Goal: Information Seeking & Learning: Learn about a topic

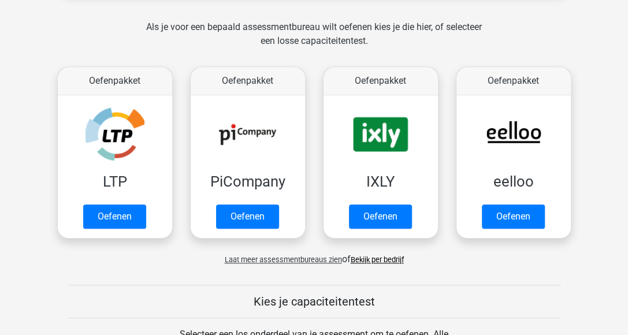
scroll to position [231, 0]
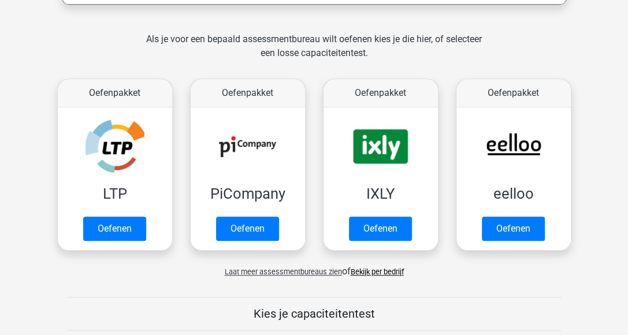
click at [374, 272] on link "Bekijk per bedrijf" at bounding box center [377, 272] width 53 height 9
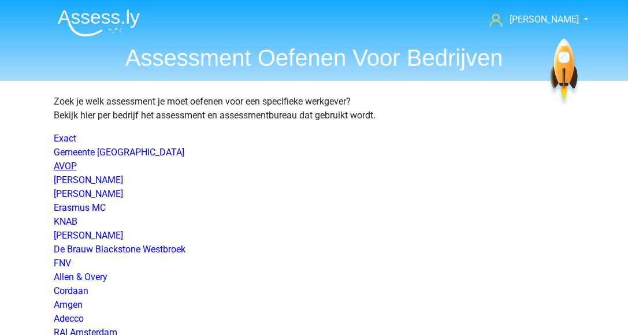
click at [75, 168] on link "AVOP" at bounding box center [65, 166] width 23 height 11
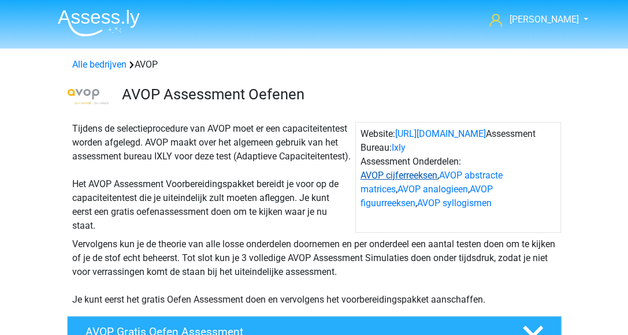
click at [399, 177] on link "AVOP cijferreeksen" at bounding box center [399, 175] width 77 height 11
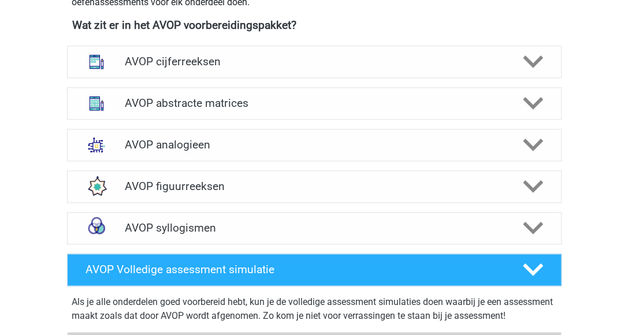
scroll to position [478, 0]
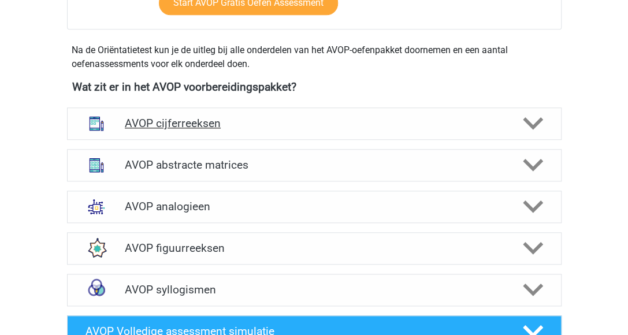
click at [202, 130] on h4 "AVOP cijferreeksen" at bounding box center [314, 123] width 379 height 13
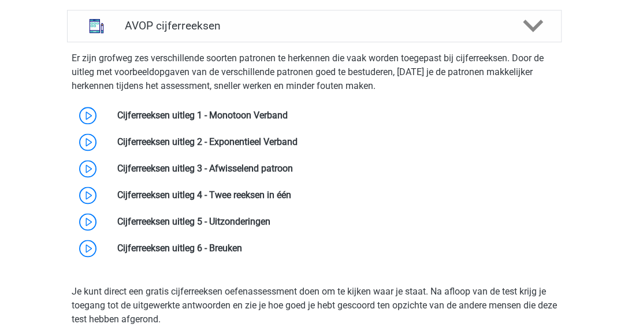
scroll to position [594, 0]
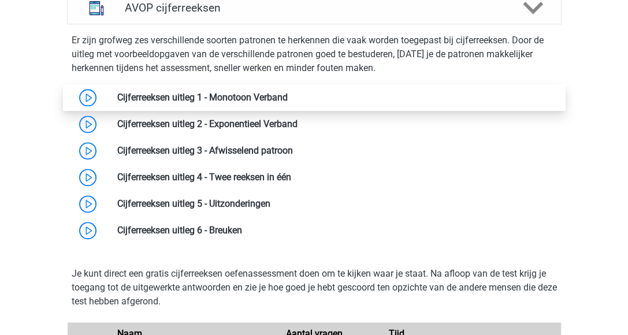
click at [288, 103] on link at bounding box center [288, 97] width 0 height 11
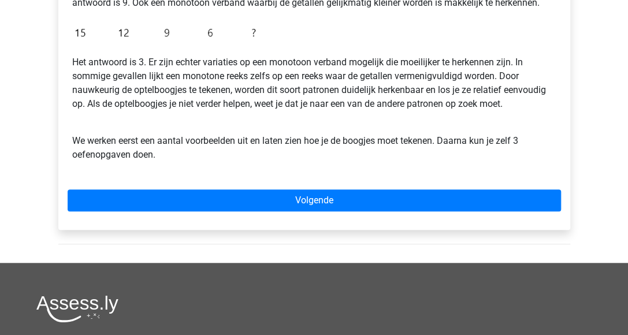
scroll to position [347, 0]
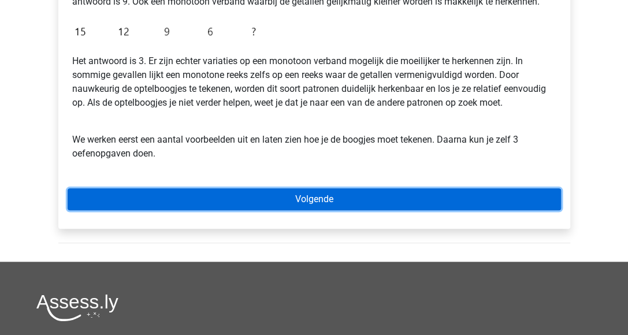
click at [274, 195] on link "Volgende" at bounding box center [315, 199] width 494 height 22
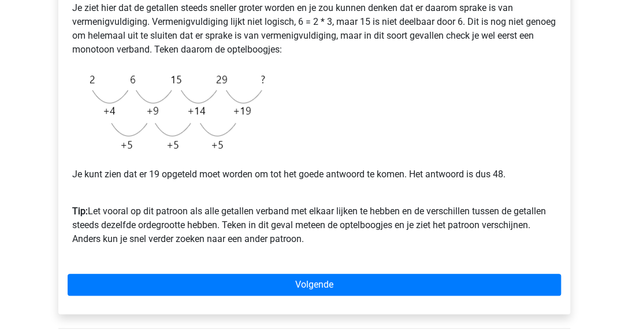
scroll to position [289, 0]
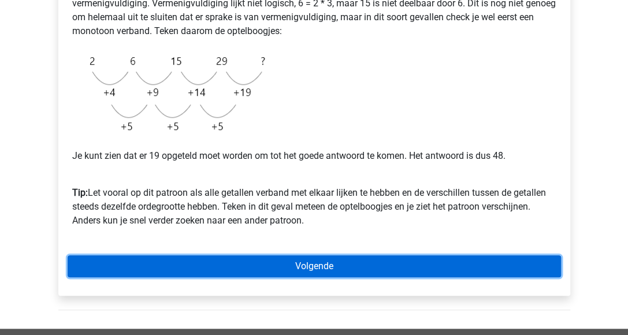
click at [412, 269] on link "Volgende" at bounding box center [315, 266] width 494 height 22
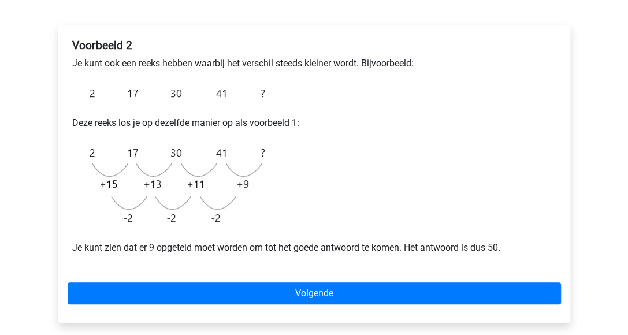
scroll to position [231, 0]
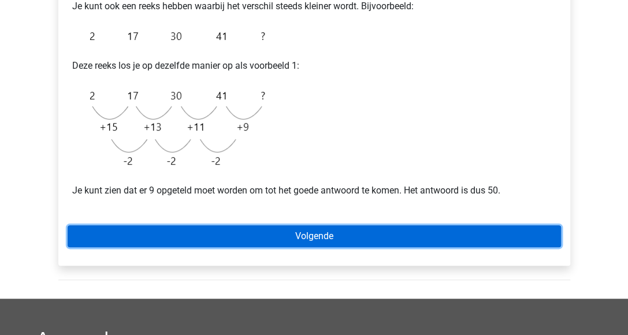
click at [329, 233] on link "Volgende" at bounding box center [315, 236] width 494 height 22
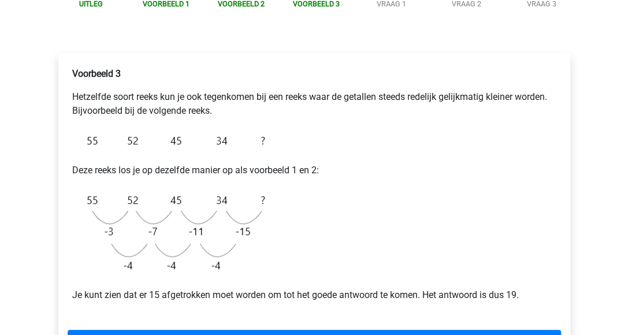
scroll to position [173, 0]
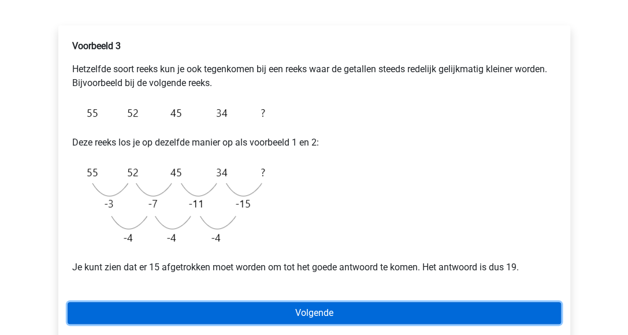
click at [374, 305] on link "Volgende" at bounding box center [315, 313] width 494 height 22
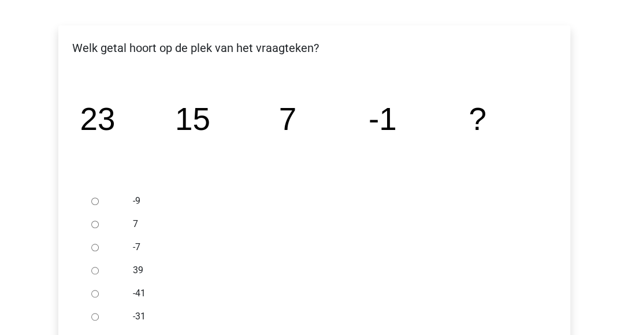
scroll to position [231, 0]
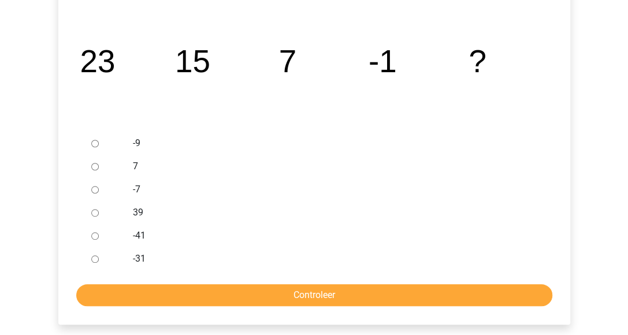
click at [96, 144] on input "-9" at bounding box center [95, 144] width 8 height 8
radio input "true"
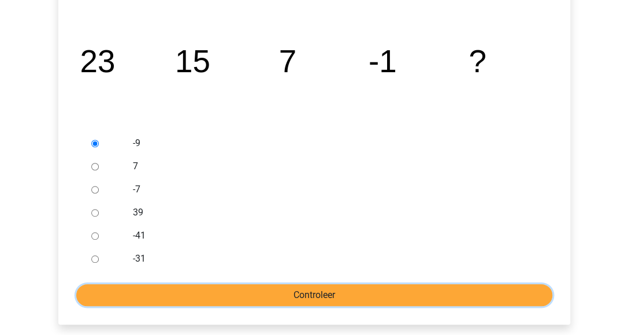
click at [291, 294] on input "Controleer" at bounding box center [314, 295] width 476 height 22
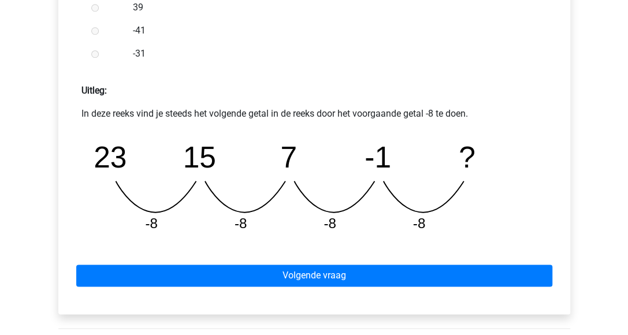
scroll to position [462, 0]
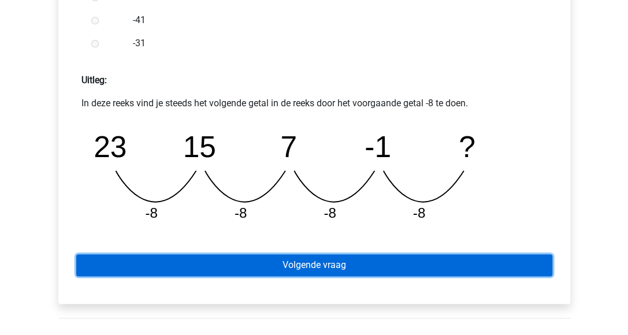
click at [416, 268] on link "Volgende vraag" at bounding box center [314, 265] width 476 height 22
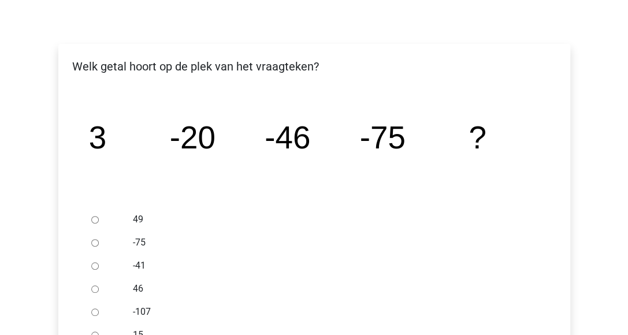
scroll to position [173, 0]
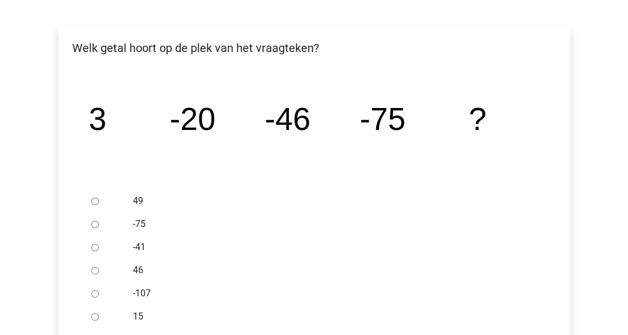
click at [94, 294] on input "-107" at bounding box center [95, 294] width 8 height 8
radio input "true"
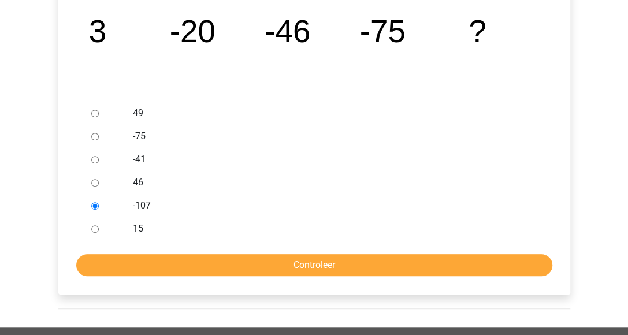
scroll to position [289, 0]
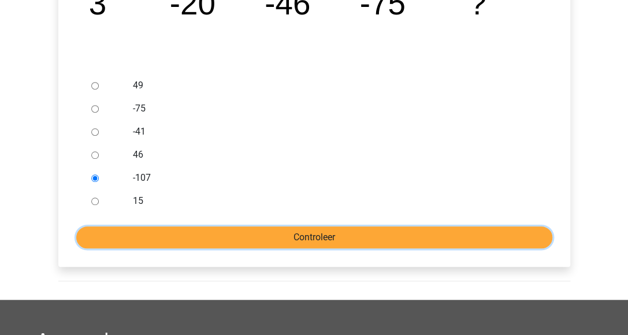
click at [216, 229] on input "Controleer" at bounding box center [314, 238] width 476 height 22
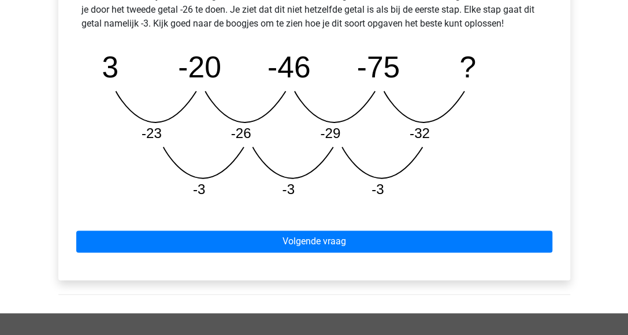
scroll to position [578, 0]
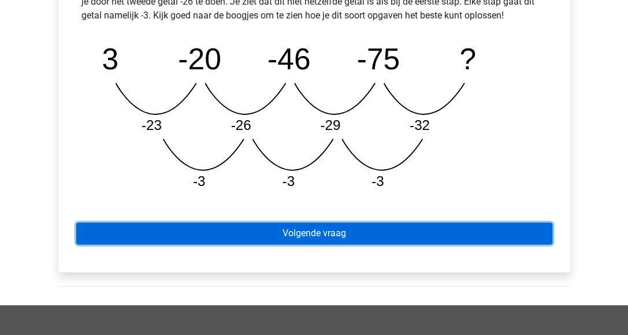
click at [348, 234] on link "Volgende vraag" at bounding box center [314, 233] width 476 height 22
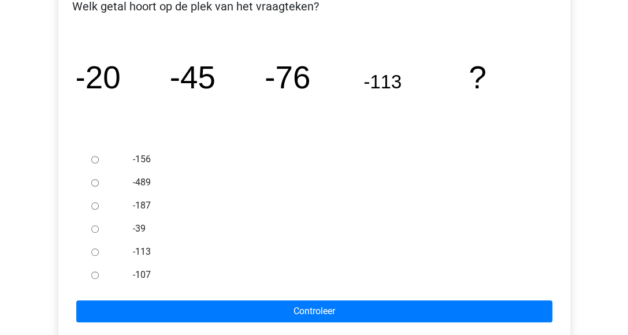
scroll to position [231, 0]
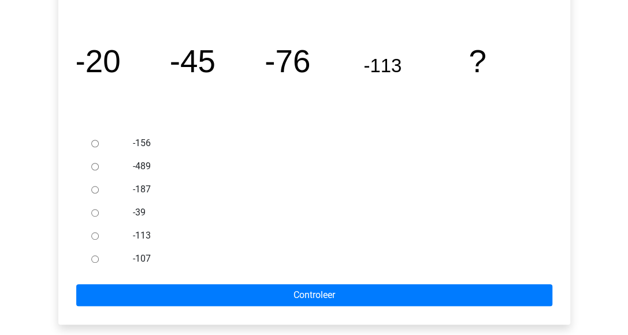
click at [95, 190] on input "-187" at bounding box center [95, 190] width 8 height 8
radio input "true"
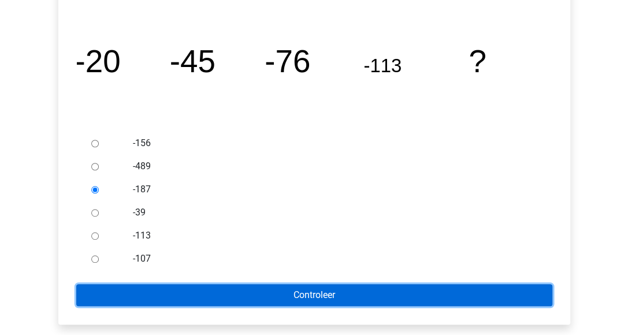
click at [192, 295] on input "Controleer" at bounding box center [314, 295] width 476 height 22
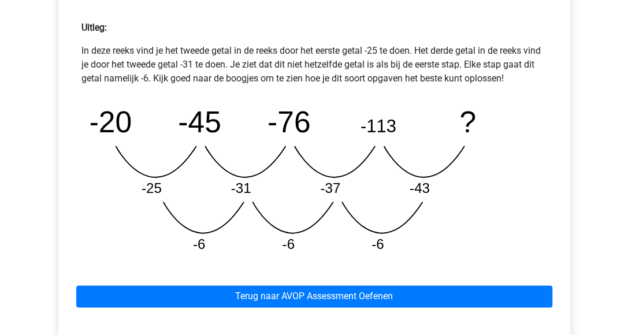
scroll to position [520, 0]
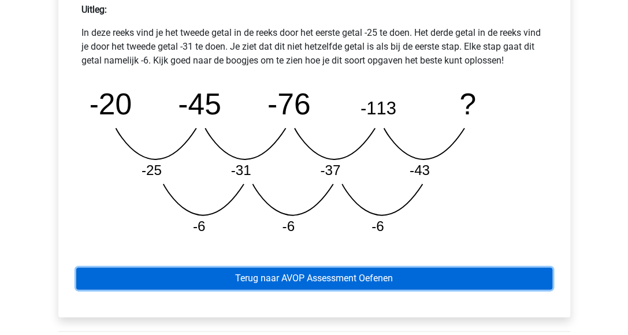
click at [368, 279] on link "Terug naar AVOP Assessment Oefenen" at bounding box center [314, 279] width 476 height 22
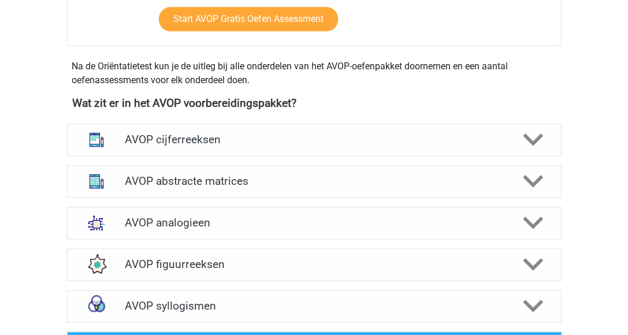
scroll to position [520, 0]
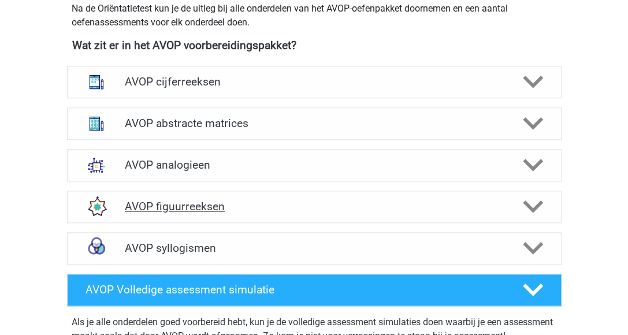
click at [201, 213] on h4 "AVOP figuurreeksen" at bounding box center [314, 206] width 379 height 13
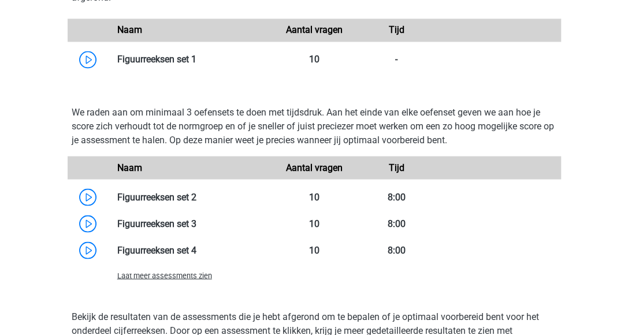
scroll to position [751, 0]
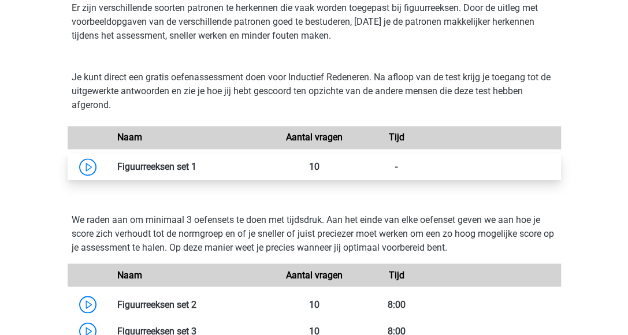
click at [196, 172] on link at bounding box center [196, 166] width 0 height 11
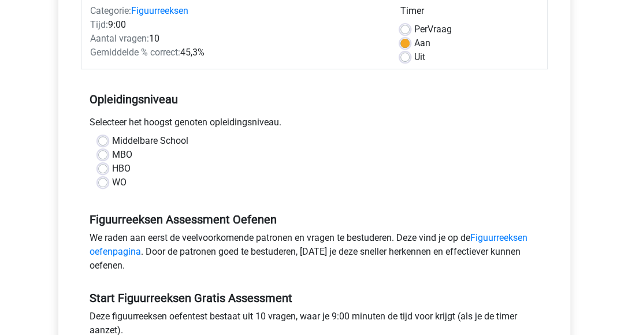
scroll to position [173, 0]
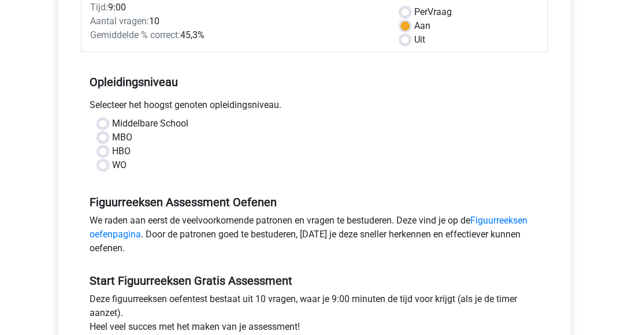
click at [112, 162] on label "WO" at bounding box center [119, 165] width 14 height 14
click at [98, 162] on input "WO" at bounding box center [102, 164] width 9 height 12
radio input "true"
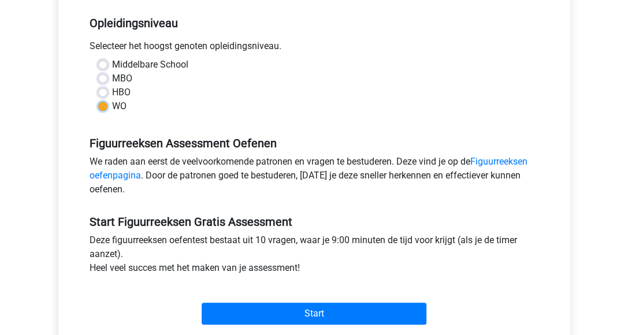
scroll to position [289, 0]
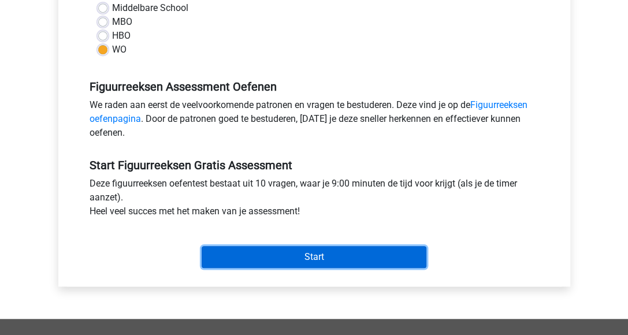
click at [319, 261] on input "Start" at bounding box center [314, 257] width 225 height 22
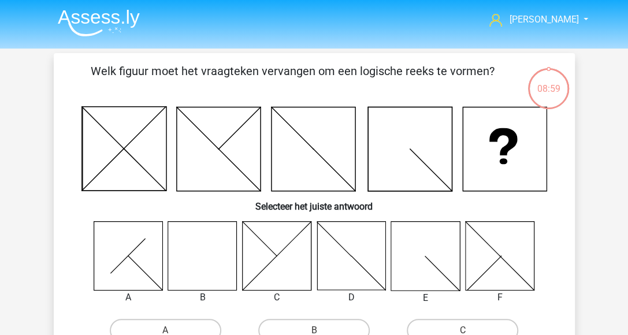
scroll to position [58, 0]
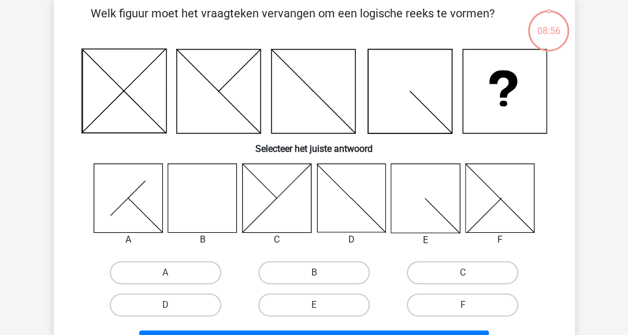
click at [225, 199] on icon at bounding box center [202, 198] width 69 height 69
click at [303, 265] on label "B" at bounding box center [314, 272] width 112 height 23
click at [314, 273] on input "B" at bounding box center [318, 277] width 8 height 8
radio input "true"
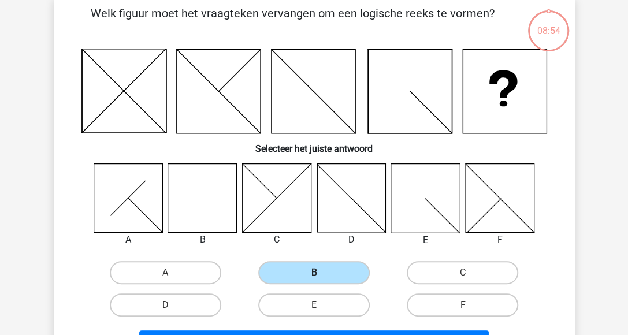
scroll to position [173, 0]
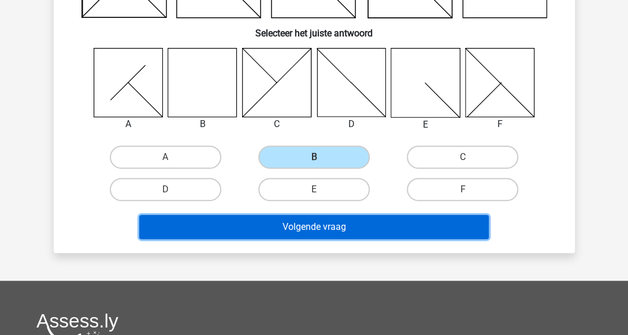
click at [321, 227] on button "Volgende vraag" at bounding box center [314, 227] width 350 height 24
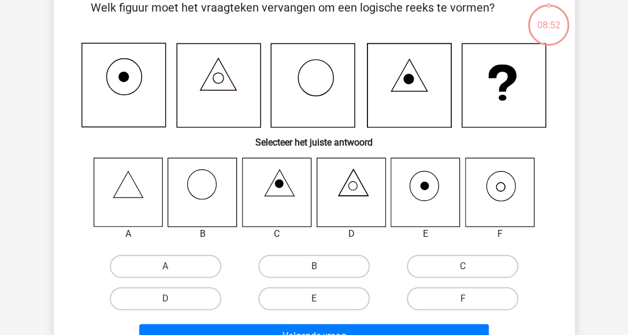
scroll to position [53, 0]
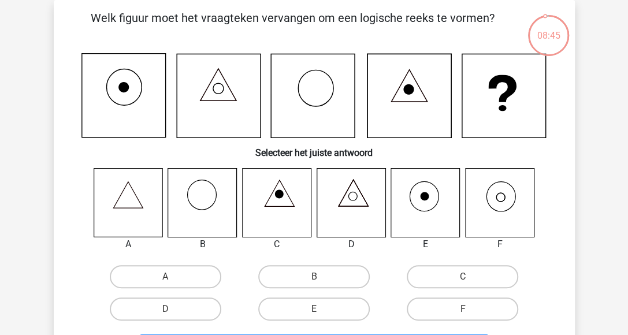
click at [515, 210] on icon at bounding box center [499, 202] width 69 height 69
click at [466, 316] on input "F" at bounding box center [467, 313] width 8 height 8
radio input "true"
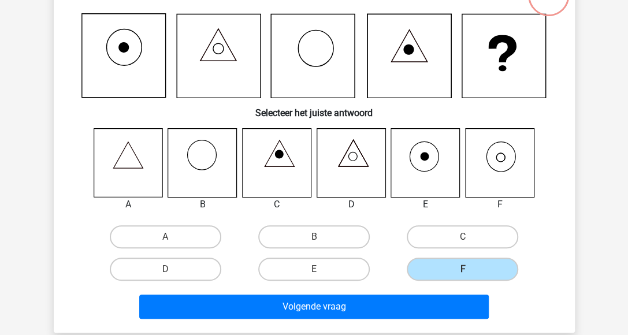
scroll to position [111, 0]
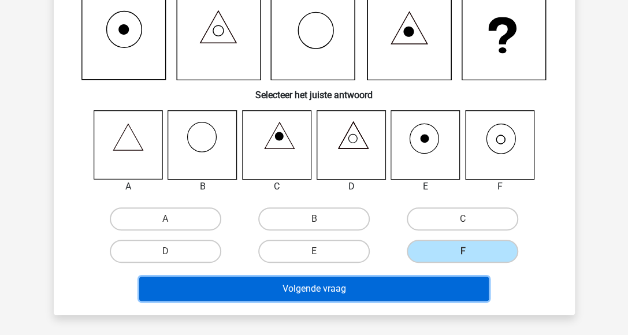
click at [342, 284] on button "Volgende vraag" at bounding box center [314, 289] width 350 height 24
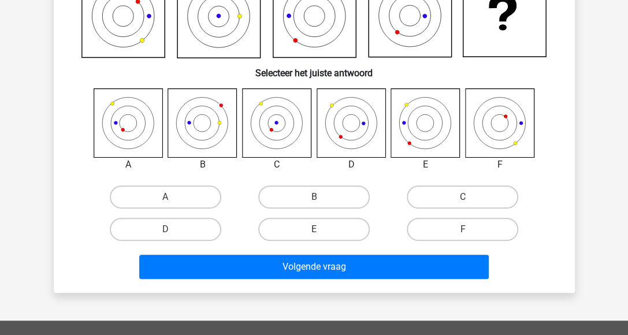
scroll to position [75, 0]
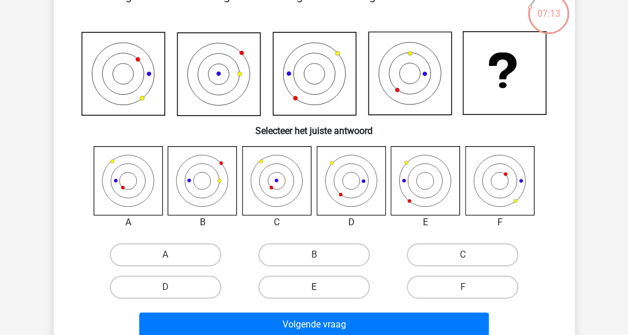
click at [325, 292] on label "E" at bounding box center [314, 287] width 112 height 23
click at [321, 292] on input "E" at bounding box center [318, 291] width 8 height 8
radio input "true"
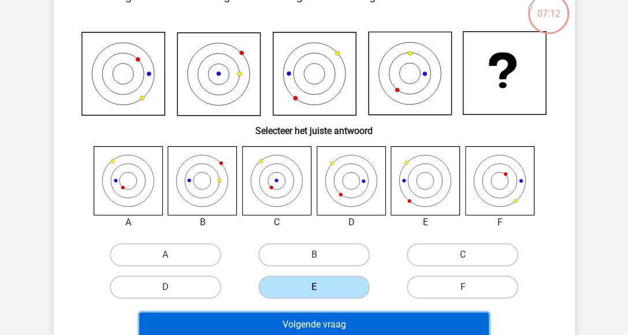
click at [321, 325] on button "Volgende vraag" at bounding box center [314, 325] width 350 height 24
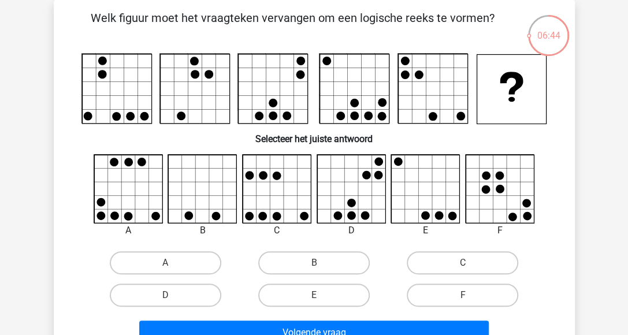
scroll to position [0, 0]
